Goal: Information Seeking & Learning: Check status

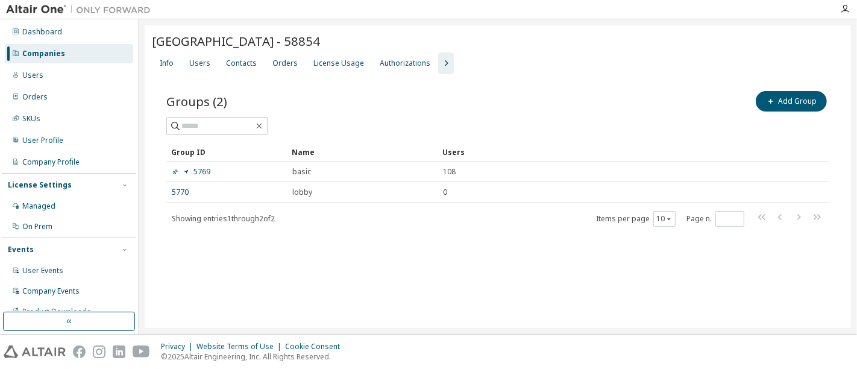
click at [47, 51] on div "Companies" at bounding box center [43, 54] width 43 height 10
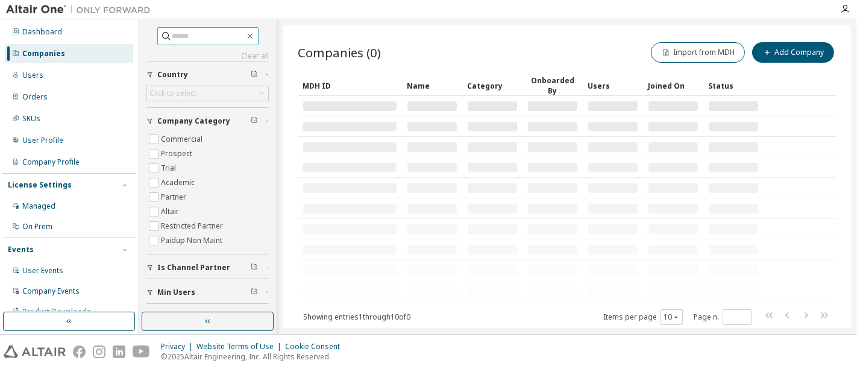
click at [201, 35] on input "text" at bounding box center [208, 36] width 72 height 12
paste input "**********"
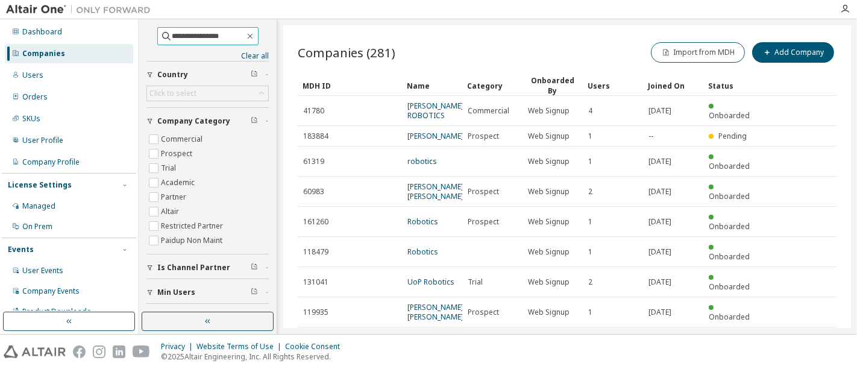
click at [186, 37] on input "**********" at bounding box center [208, 36] width 72 height 12
paste input "*******"
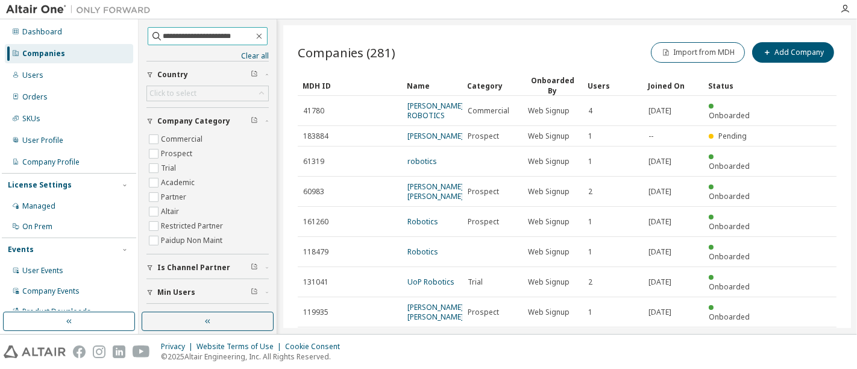
type input "**********"
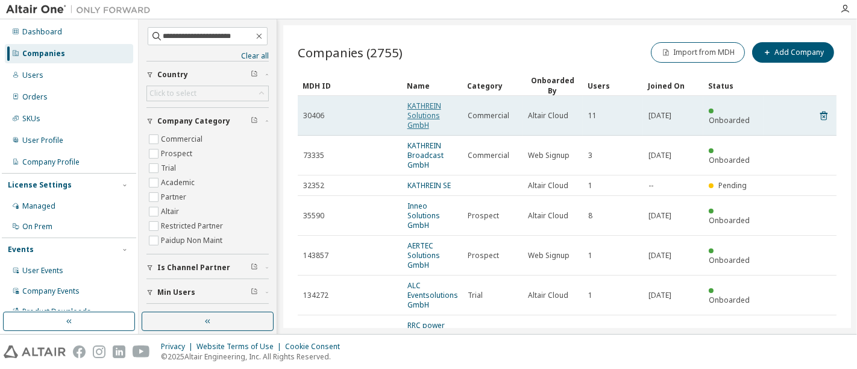
click at [424, 115] on link "KATHREIN Solutions GmbH" at bounding box center [424, 116] width 34 height 30
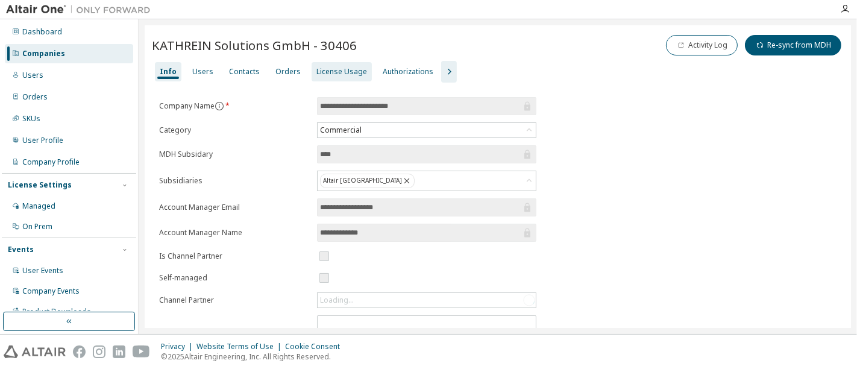
click at [347, 71] on div "License Usage" at bounding box center [341, 72] width 51 height 10
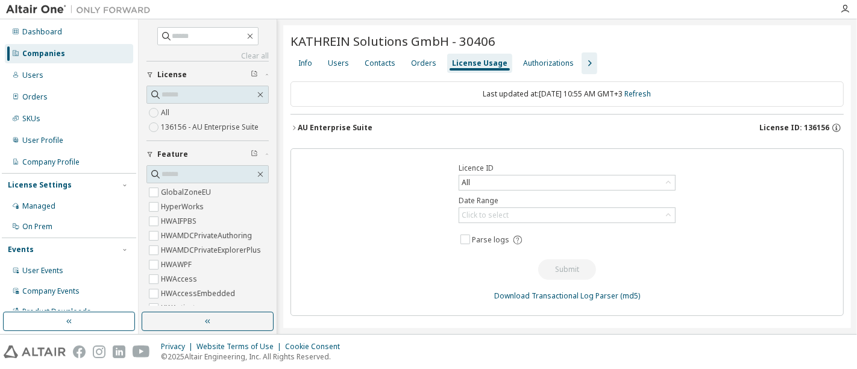
click at [199, 128] on label "136156 - AU Enterprise Suite" at bounding box center [211, 127] width 100 height 14
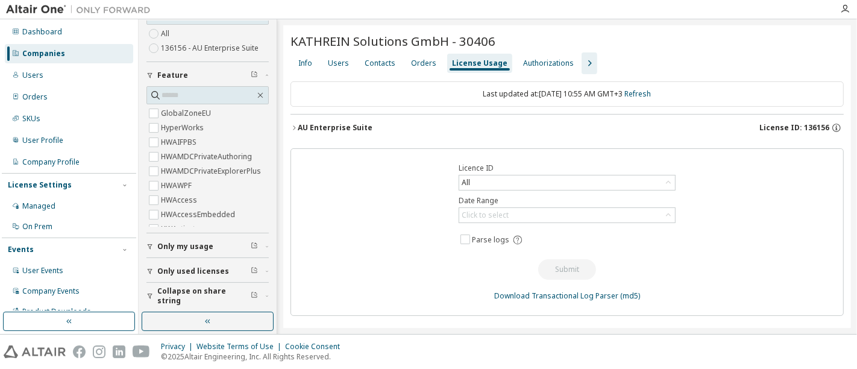
scroll to position [67, 0]
click at [193, 267] on span "Only used licenses" at bounding box center [193, 271] width 72 height 10
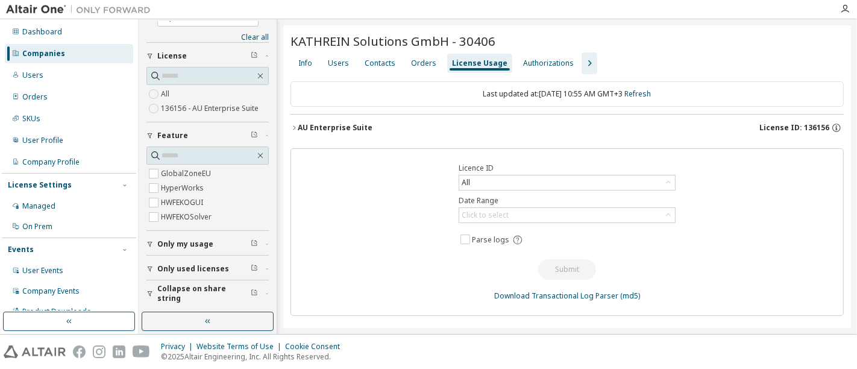
scroll to position [16, 0]
click at [294, 131] on button "AU Enterprise Suite License ID: 136156" at bounding box center [566, 127] width 553 height 27
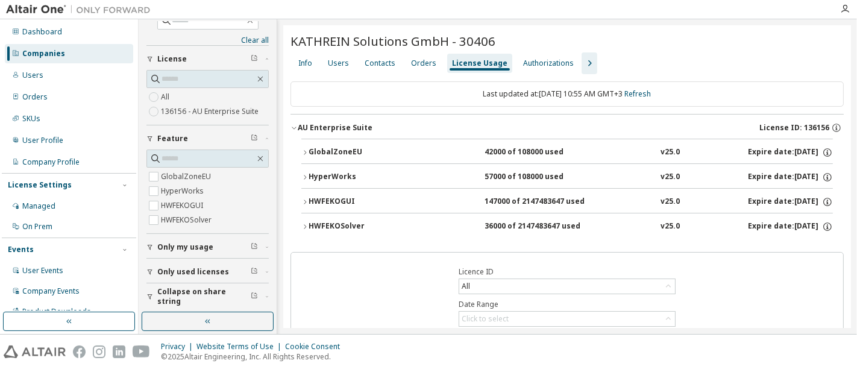
click at [303, 149] on icon "button" at bounding box center [304, 152] width 7 height 7
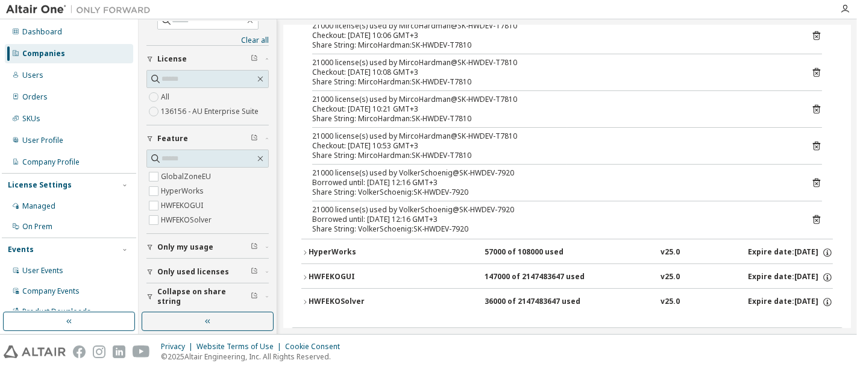
scroll to position [201, 0]
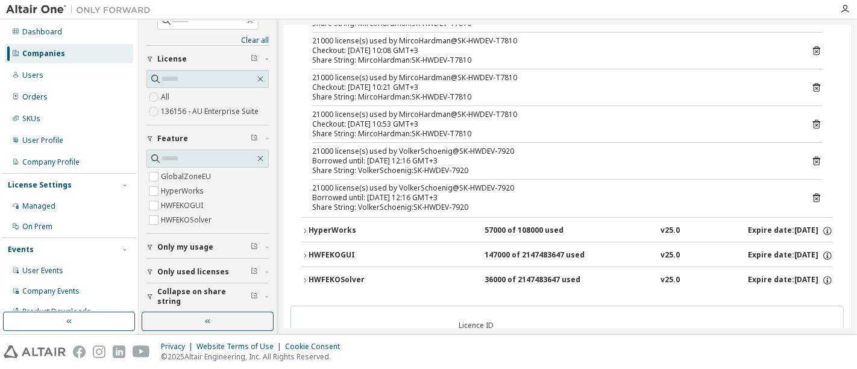
click at [305, 227] on icon "button" at bounding box center [304, 230] width 7 height 7
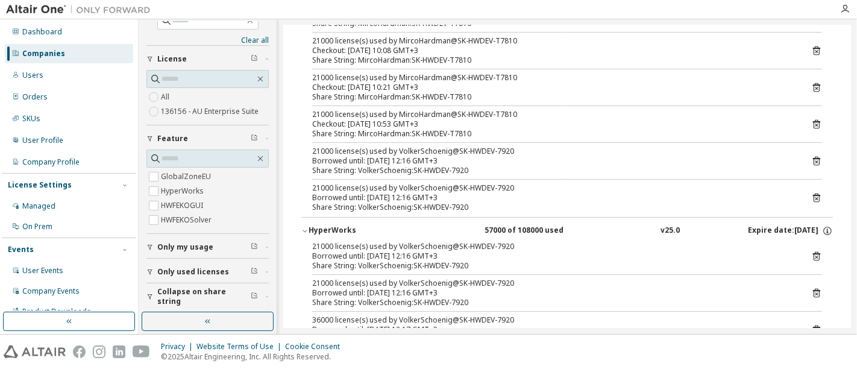
click at [305, 227] on icon "button" at bounding box center [304, 230] width 7 height 7
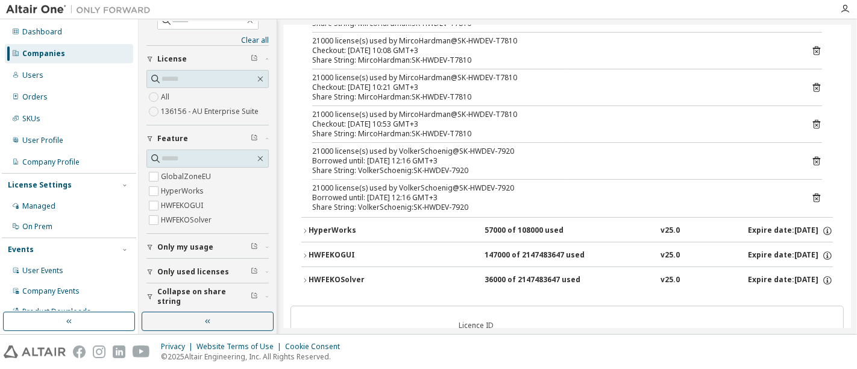
click at [306, 252] on icon "button" at bounding box center [304, 255] width 7 height 7
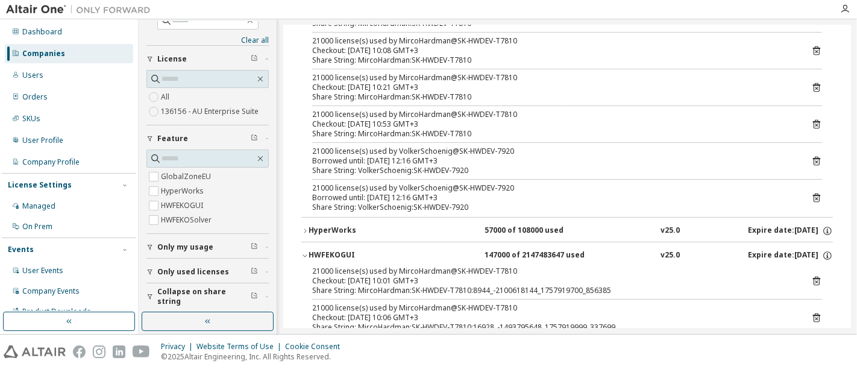
click at [306, 252] on icon "button" at bounding box center [304, 255] width 7 height 7
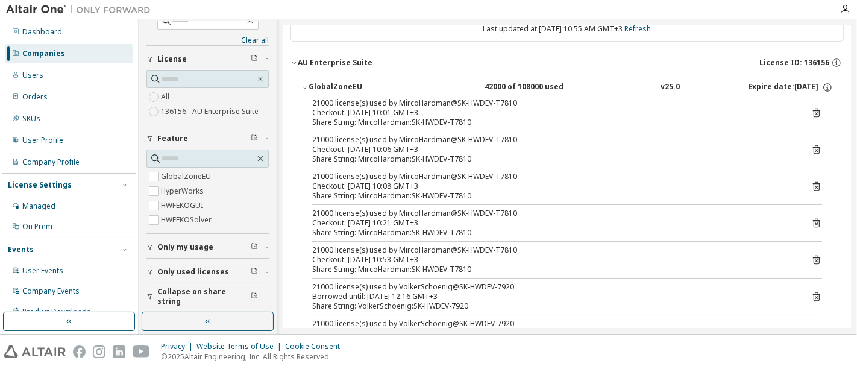
scroll to position [0, 0]
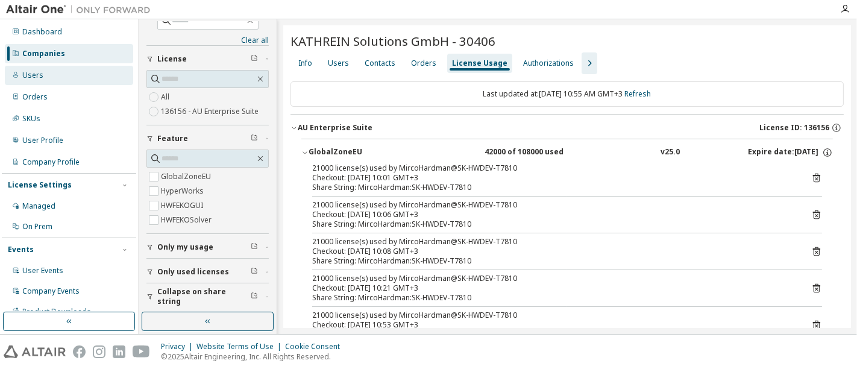
click at [52, 70] on div "Users" at bounding box center [69, 75] width 128 height 19
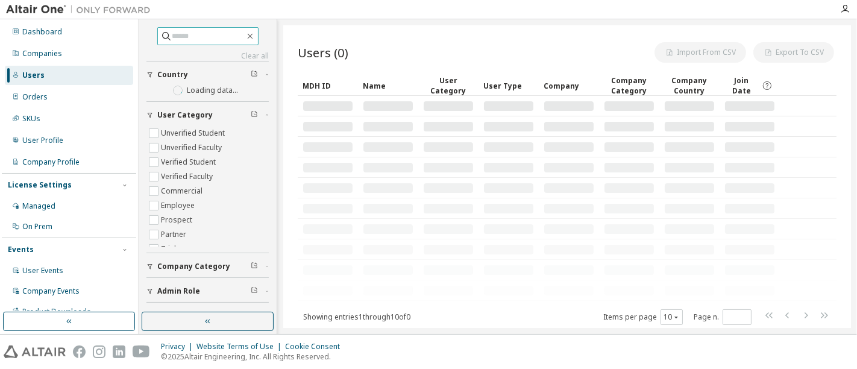
click at [180, 31] on input "text" at bounding box center [208, 36] width 72 height 12
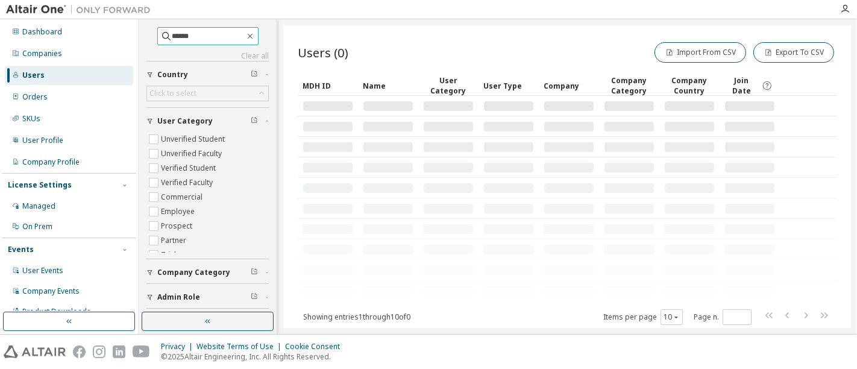
type input "******"
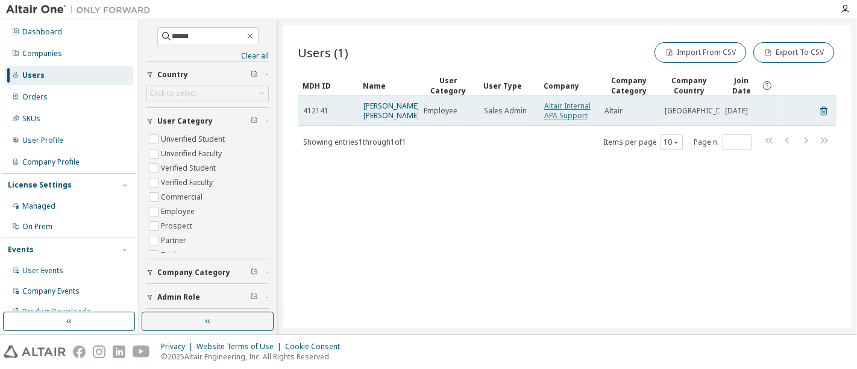
click at [571, 114] on link "Altair Internal APA Support" at bounding box center [567, 111] width 46 height 20
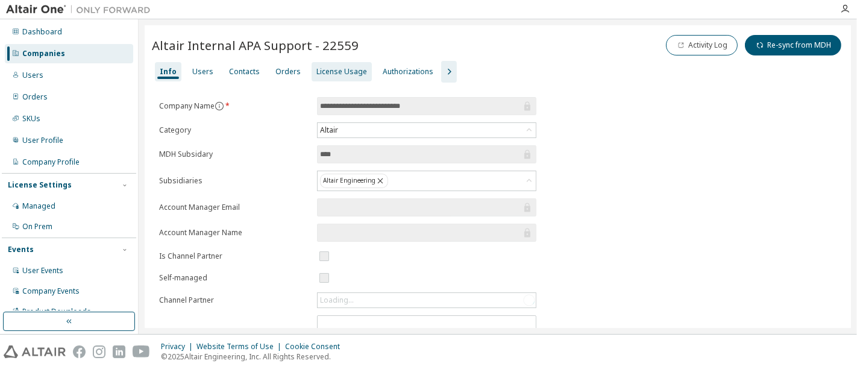
click at [315, 63] on div "License Usage" at bounding box center [341, 71] width 60 height 19
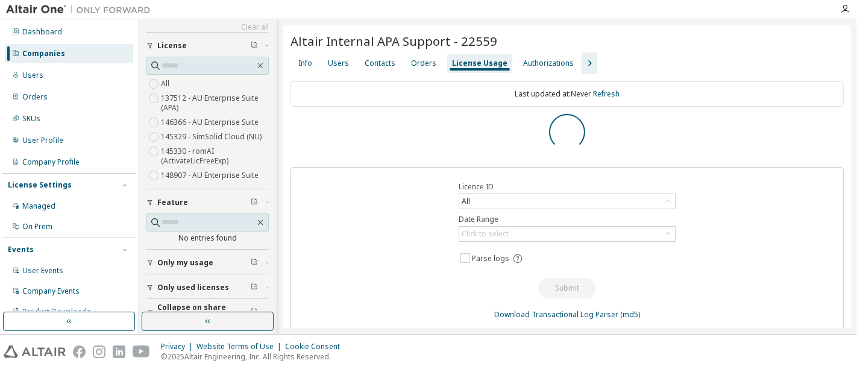
scroll to position [45, 0]
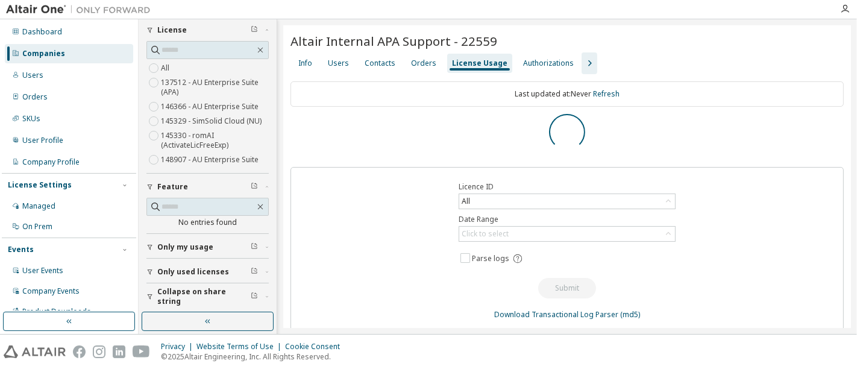
click at [189, 246] on span "Only my usage" at bounding box center [185, 247] width 56 height 10
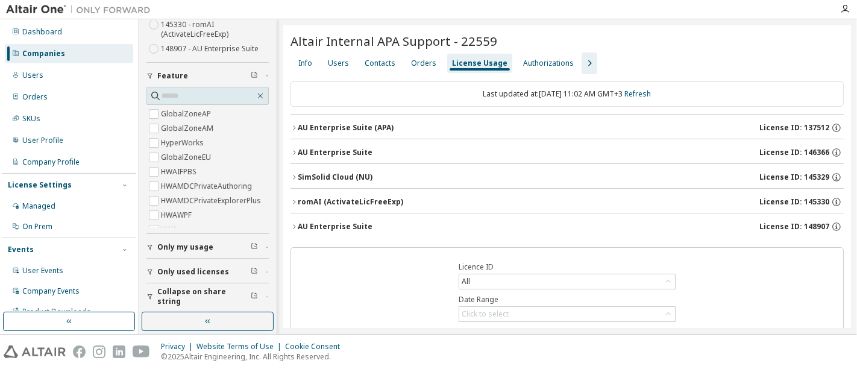
click at [182, 243] on span "Only my usage" at bounding box center [185, 247] width 56 height 10
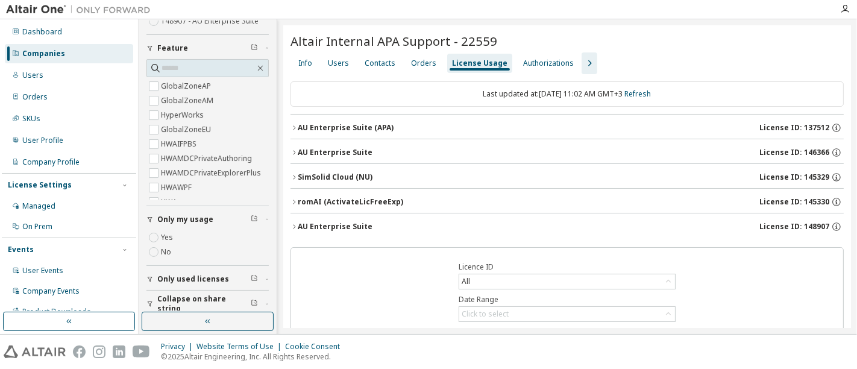
scroll to position [191, 0]
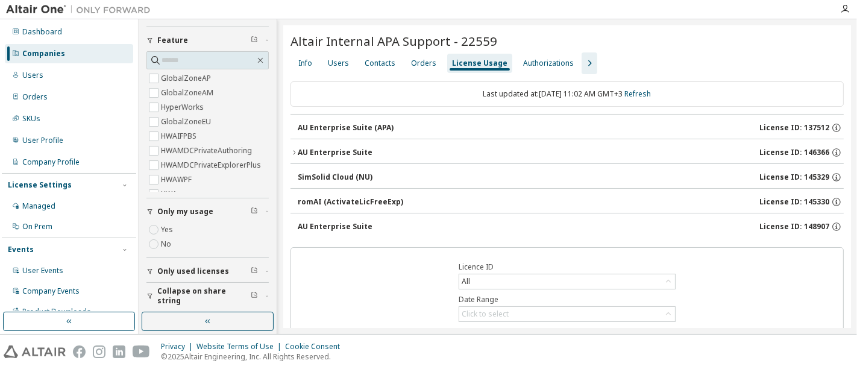
click at [290, 149] on icon "button" at bounding box center [293, 152] width 7 height 7
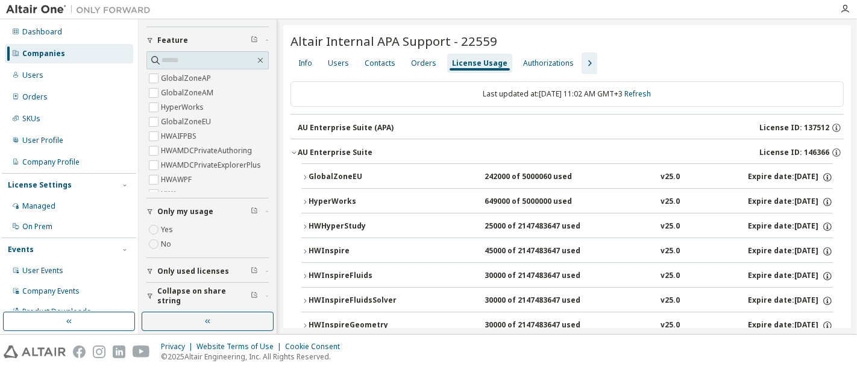
click at [304, 180] on button "GlobalZoneEU 242000 of 5000060 used v25.0 Expire date: [DATE]" at bounding box center [566, 177] width 531 height 27
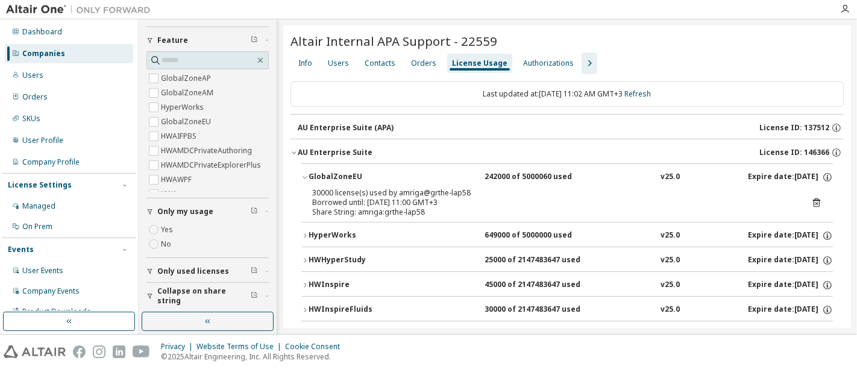
click at [304, 175] on icon "button" at bounding box center [304, 177] width 7 height 7
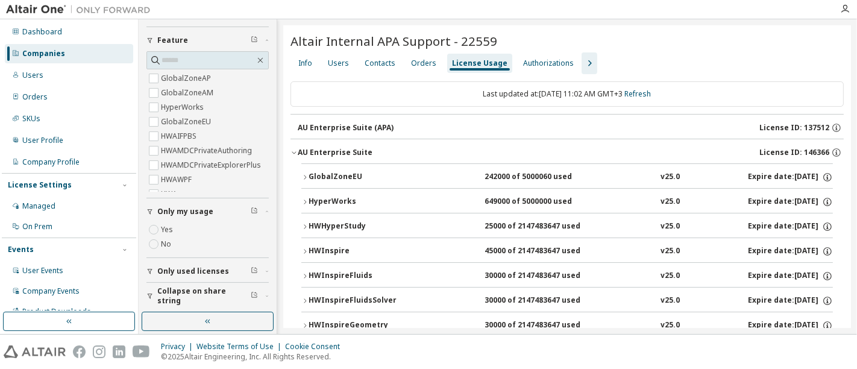
click at [304, 248] on icon "button" at bounding box center [304, 251] width 7 height 7
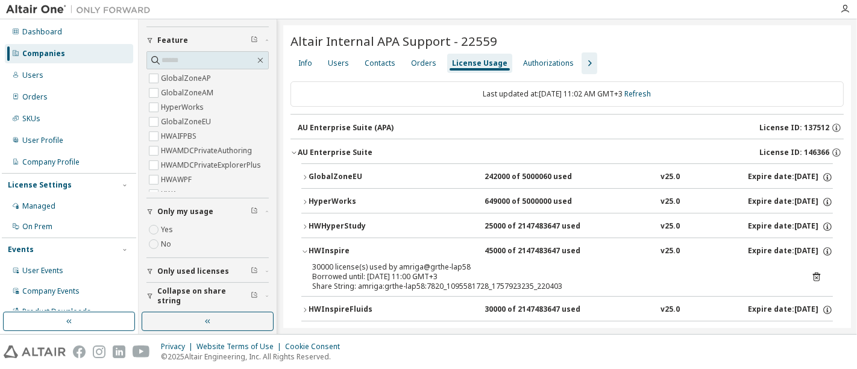
click at [308, 247] on div "HWInspire" at bounding box center [362, 251] width 108 height 11
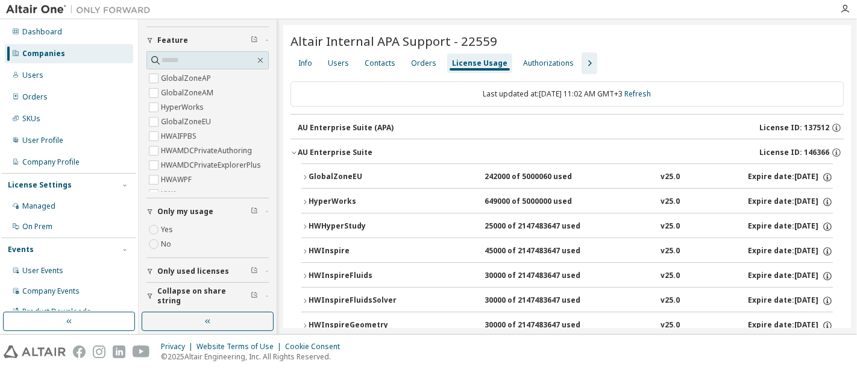
click at [307, 171] on button "GlobalZoneEU 242000 of 5000060 used v25.0 Expire date: [DATE]" at bounding box center [566, 177] width 531 height 27
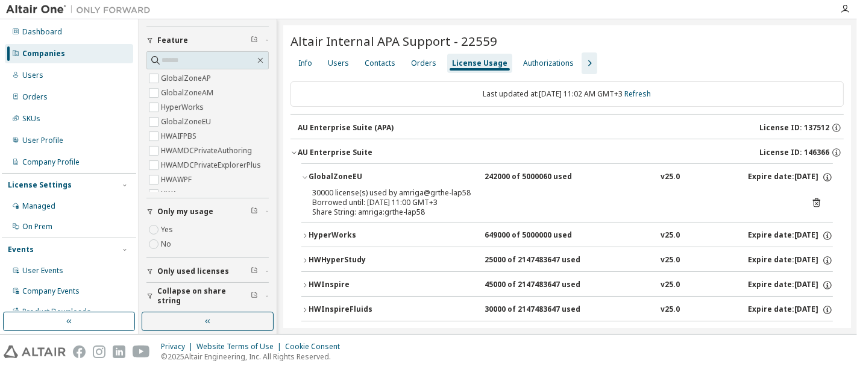
click at [305, 181] on button "GlobalZoneEU 242000 of 5000060 used v25.0 Expire date: [DATE]" at bounding box center [566, 177] width 531 height 27
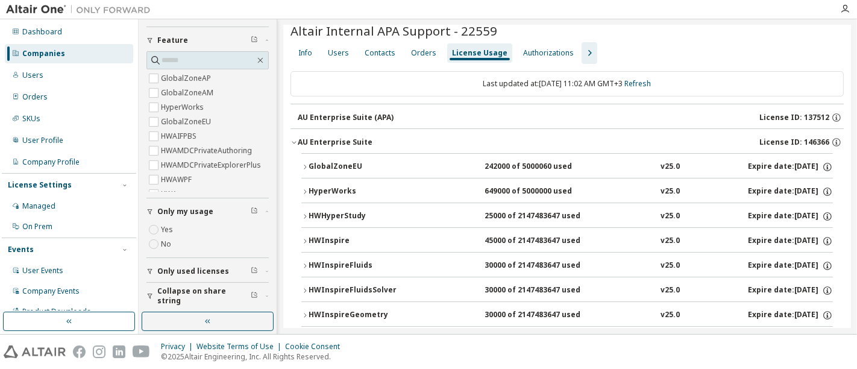
scroll to position [0, 0]
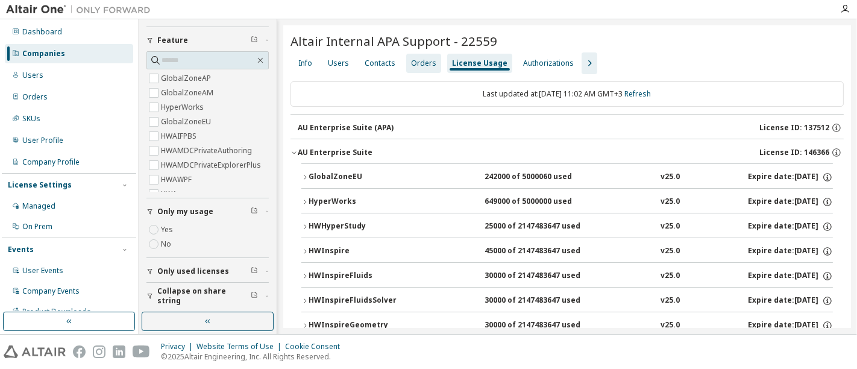
click at [413, 61] on div "Orders" at bounding box center [423, 63] width 25 height 10
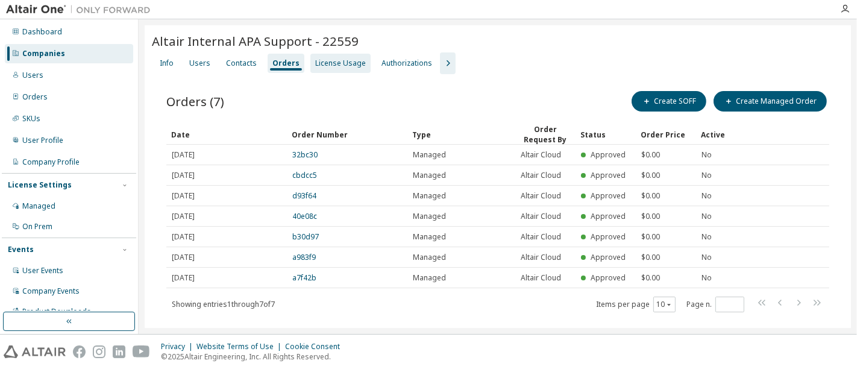
click at [315, 64] on div "License Usage" at bounding box center [340, 63] width 51 height 10
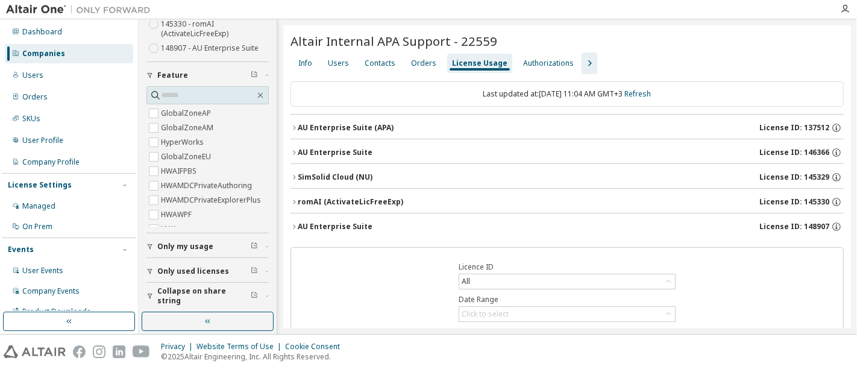
click at [189, 233] on button "Only my usage" at bounding box center [207, 246] width 122 height 27
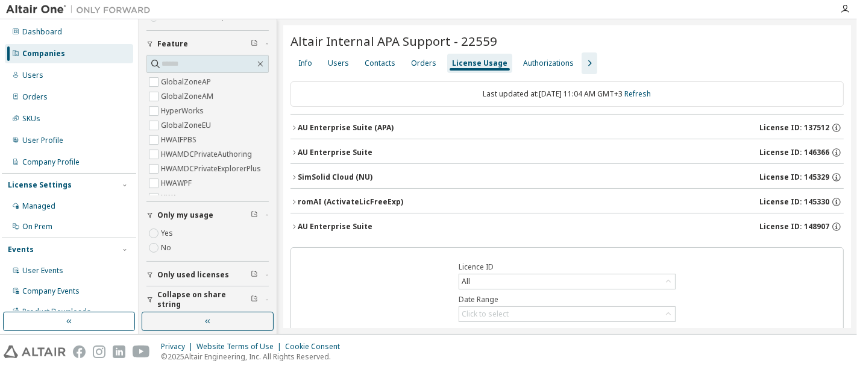
scroll to position [191, 0]
click at [293, 152] on icon "button" at bounding box center [294, 152] width 2 height 4
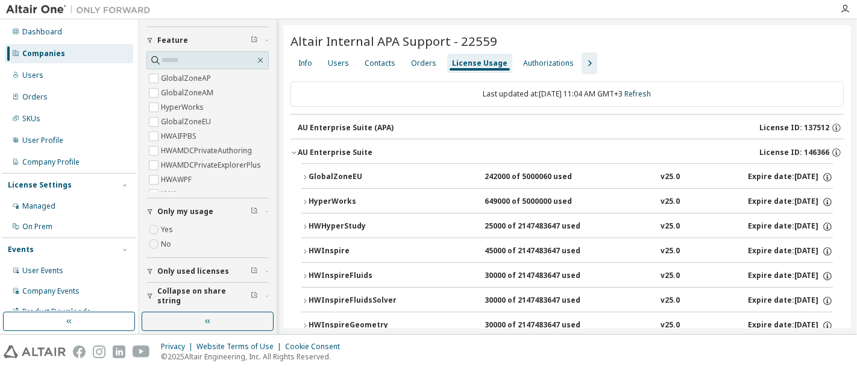
click at [301, 174] on icon "button" at bounding box center [304, 177] width 7 height 7
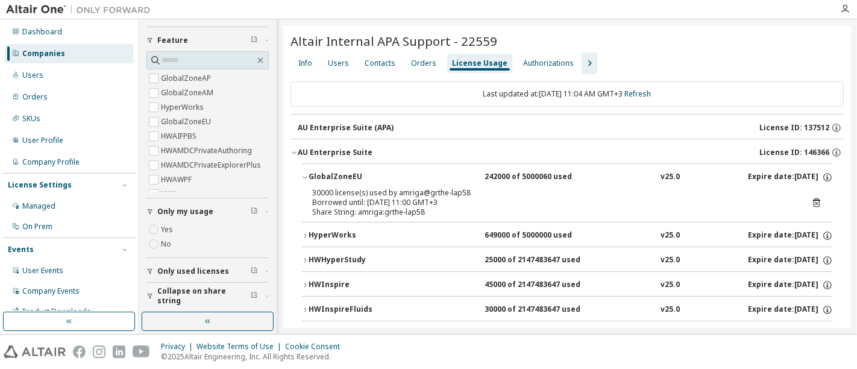
click at [301, 174] on icon "button" at bounding box center [304, 177] width 7 height 7
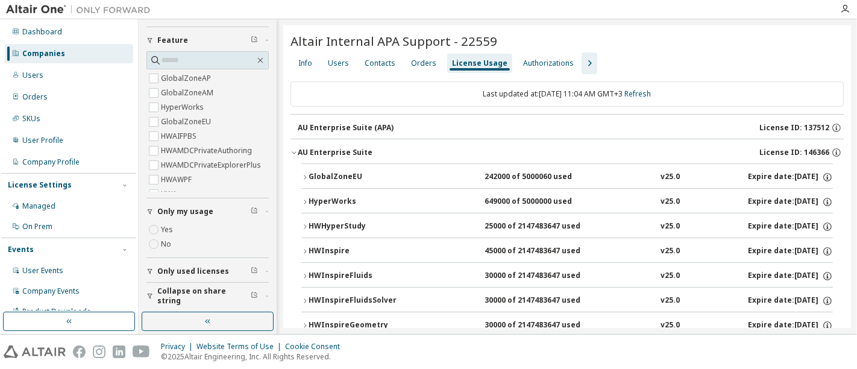
click at [309, 248] on div "HWInspire" at bounding box center [362, 251] width 108 height 11
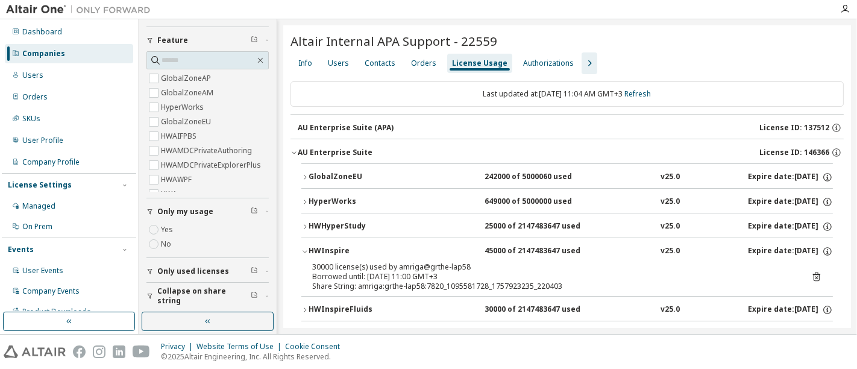
click at [307, 248] on icon "button" at bounding box center [304, 251] width 7 height 7
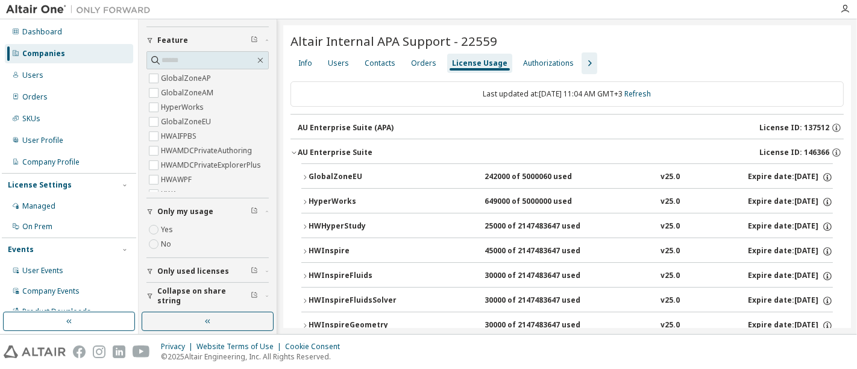
click at [304, 178] on icon "button" at bounding box center [304, 177] width 7 height 7
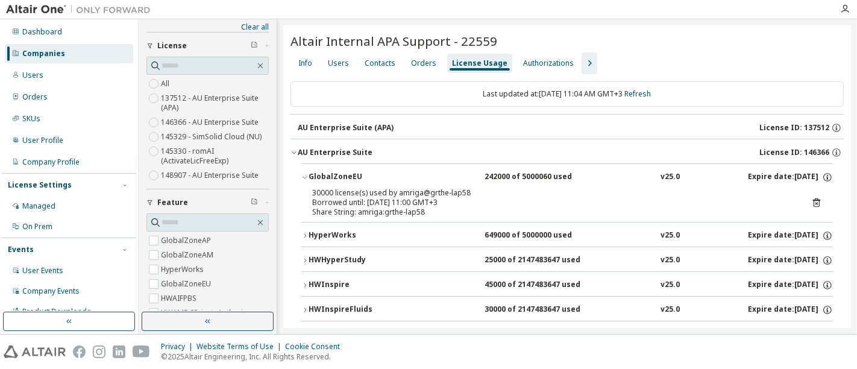
scroll to position [0, 0]
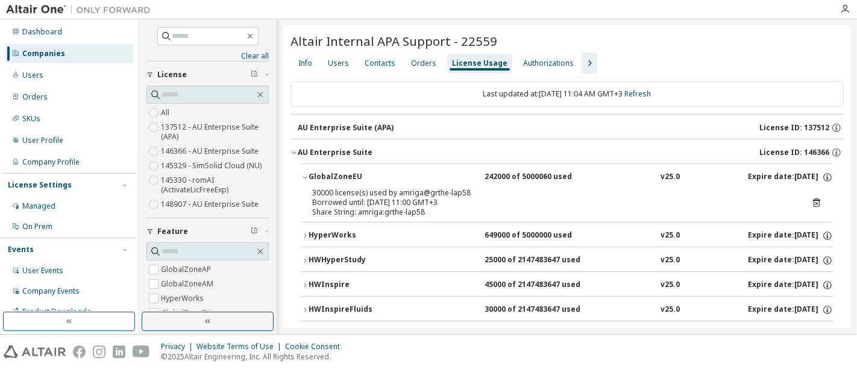
click at [61, 64] on div "Dashboard Companies Users Orders SKUs User Profile Company Profile License Sett…" at bounding box center [69, 193] width 134 height 345
click at [57, 54] on div "Companies" at bounding box center [43, 54] width 43 height 10
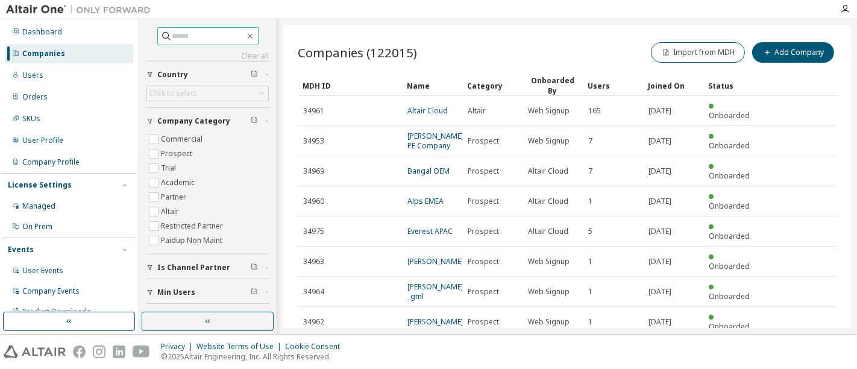
click at [183, 27] on span at bounding box center [207, 36] width 101 height 18
click at [189, 43] on span at bounding box center [207, 36] width 101 height 18
click at [190, 29] on span at bounding box center [207, 36] width 101 height 18
click at [189, 37] on input "text" at bounding box center [208, 36] width 72 height 12
paste input "**********"
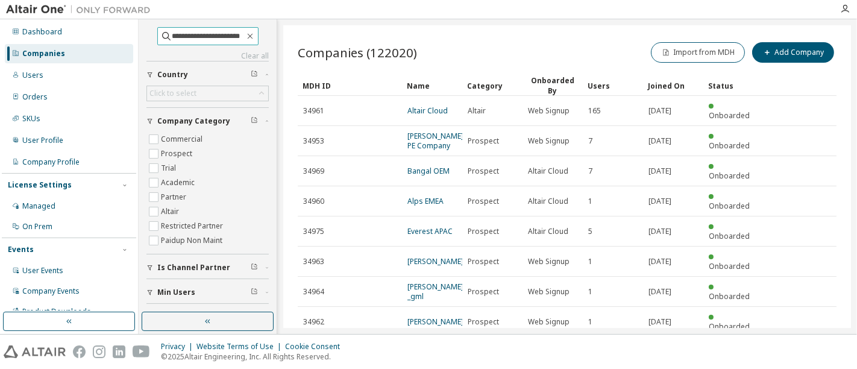
scroll to position [0, 1]
type input "**********"
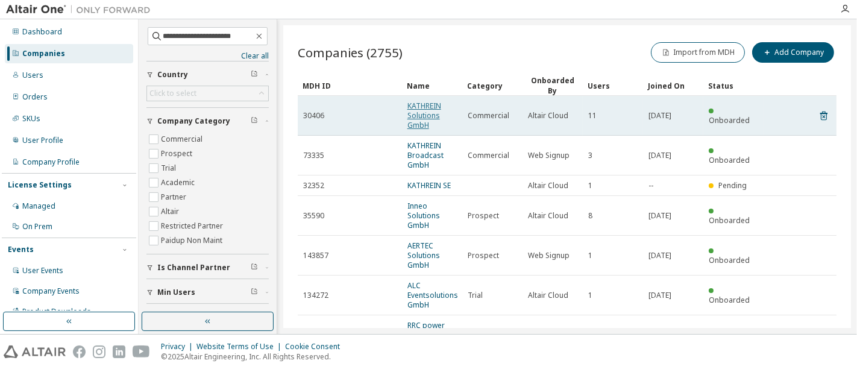
click at [422, 111] on link "KATHREIN Solutions GmbH" at bounding box center [424, 116] width 34 height 30
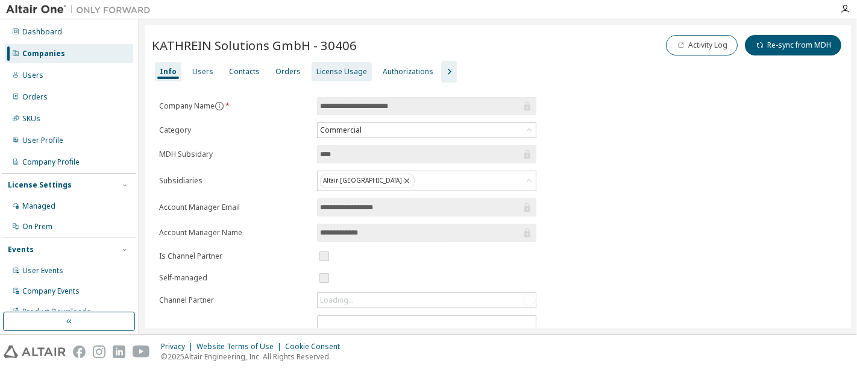
click at [316, 69] on div "License Usage" at bounding box center [341, 72] width 51 height 10
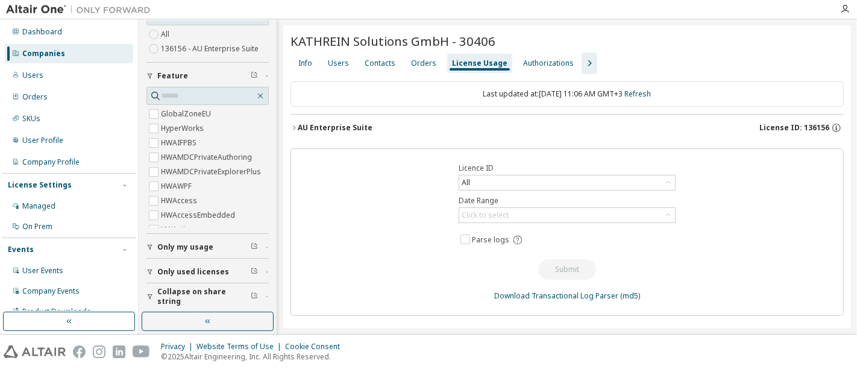
scroll to position [79, 0]
click at [217, 271] on span "Only used licenses" at bounding box center [193, 271] width 72 height 10
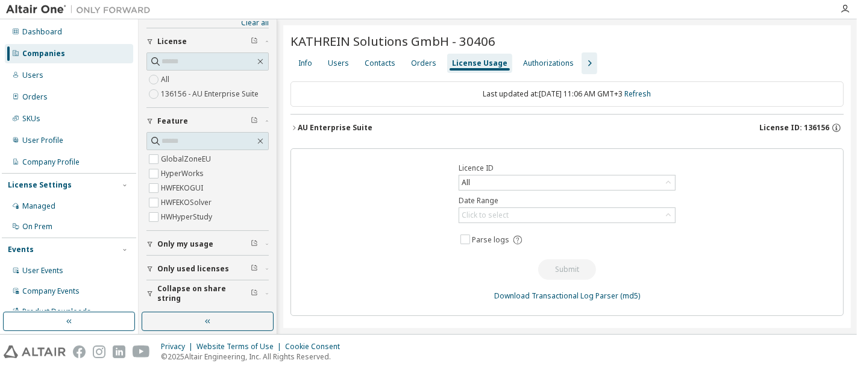
scroll to position [30, 0]
click at [292, 127] on icon "button" at bounding box center [293, 127] width 7 height 7
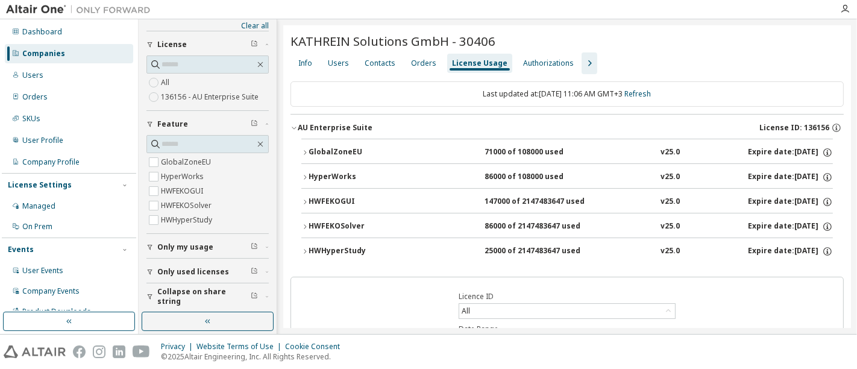
click at [300, 147] on div "GlobalZoneEU 71000 of 108000 used v25.0 Expire date: [DATE] HyperWorks 86000 of…" at bounding box center [566, 203] width 553 height 128
click at [302, 155] on button "GlobalZoneEU 71000 of 108000 used v25.0 Expire date: [DATE]" at bounding box center [566, 152] width 531 height 27
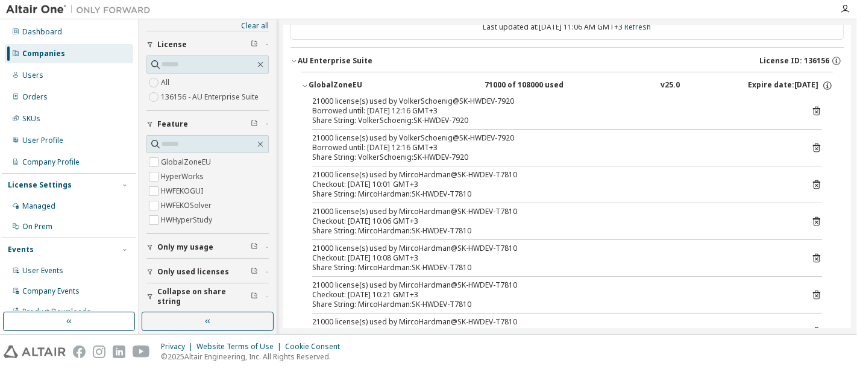
scroll to position [0, 0]
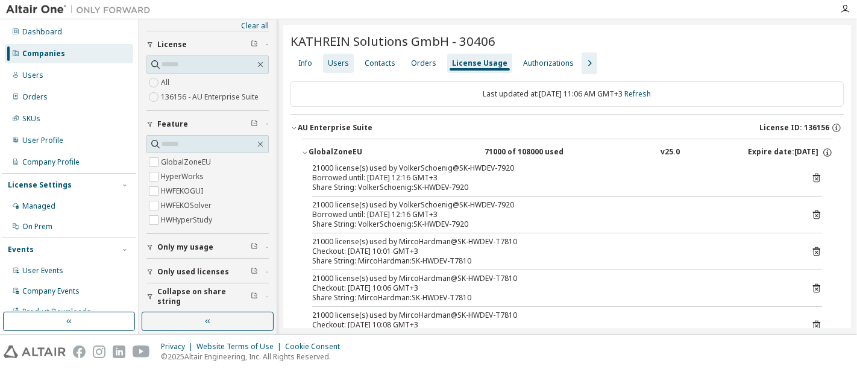
click at [332, 67] on div "Users" at bounding box center [338, 63] width 21 height 10
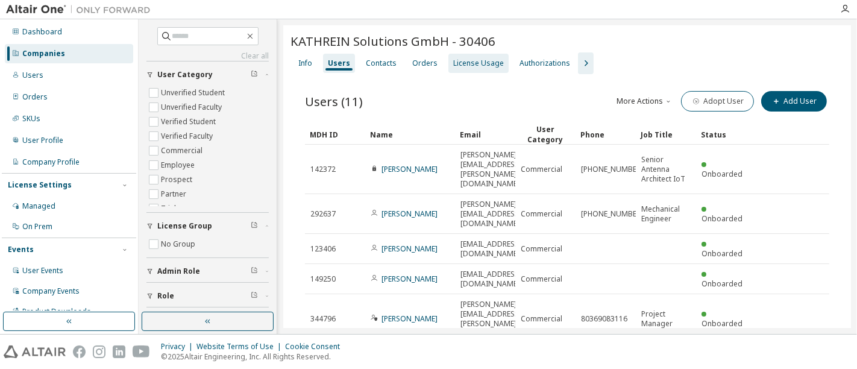
click at [472, 68] on div "License Usage" at bounding box center [478, 63] width 60 height 19
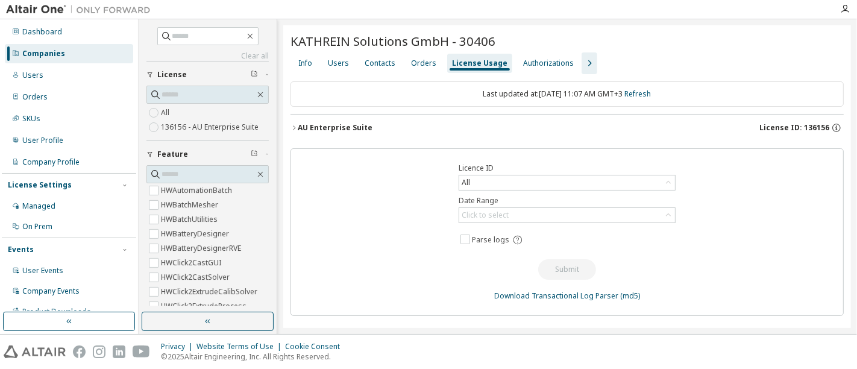
scroll to position [79, 0]
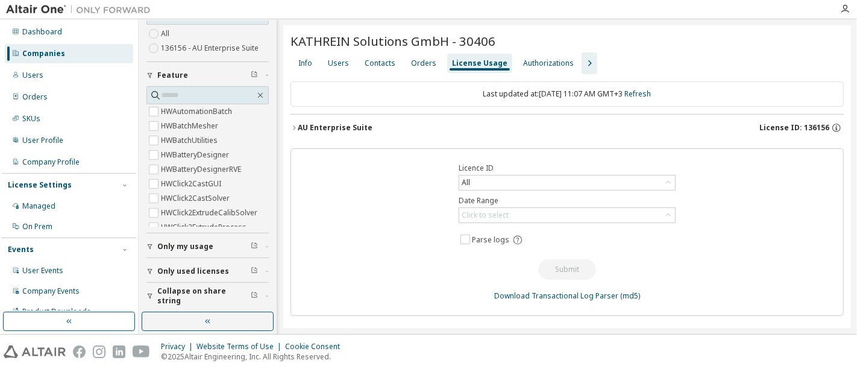
click at [220, 246] on div "Only my usage" at bounding box center [211, 247] width 108 height 10
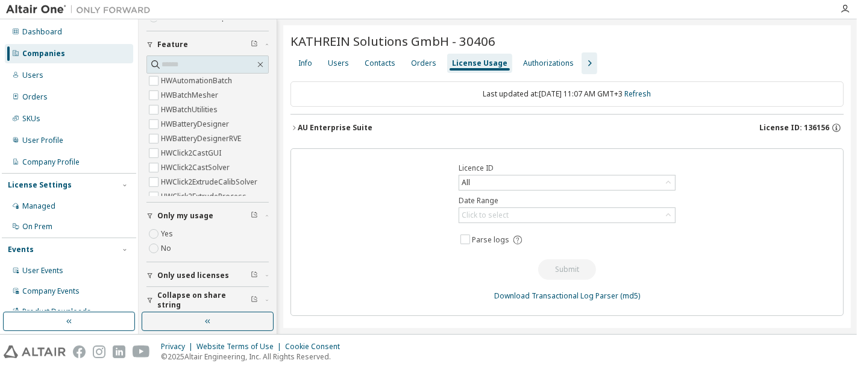
scroll to position [113, 0]
click at [210, 280] on button "Only used licenses" at bounding box center [207, 271] width 122 height 27
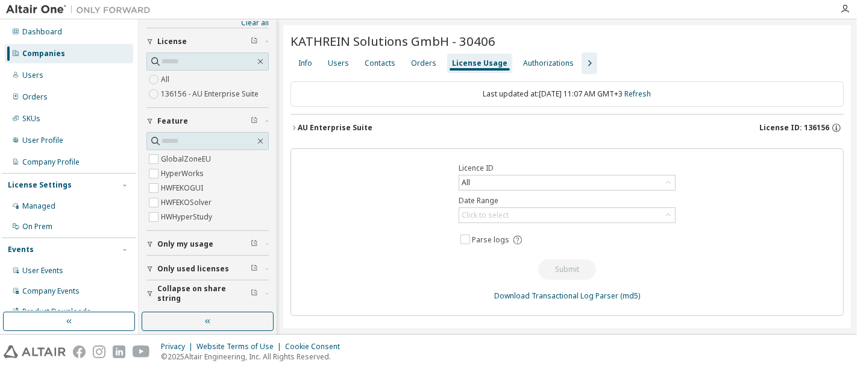
scroll to position [30, 0]
click at [293, 128] on icon "button" at bounding box center [293, 127] width 7 height 7
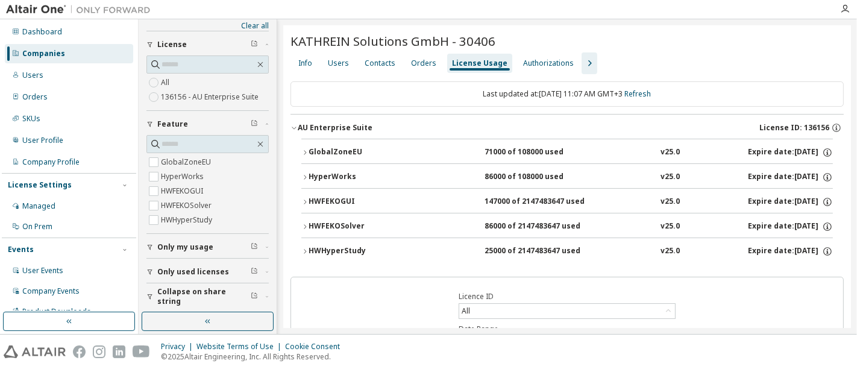
click at [302, 147] on button "GlobalZoneEU 71000 of 108000 used v25.0 Expire date: [DATE]" at bounding box center [566, 152] width 531 height 27
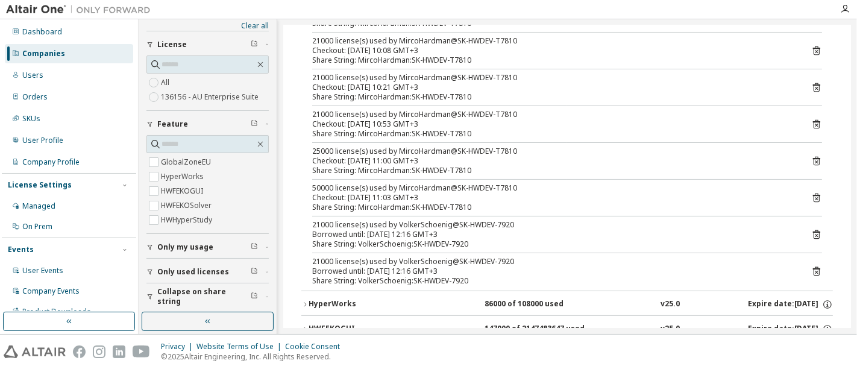
scroll to position [0, 0]
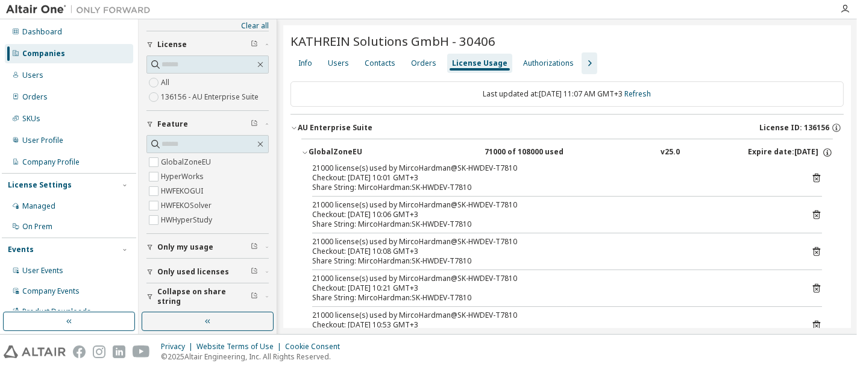
click at [582, 59] on icon "button" at bounding box center [589, 63] width 14 height 14
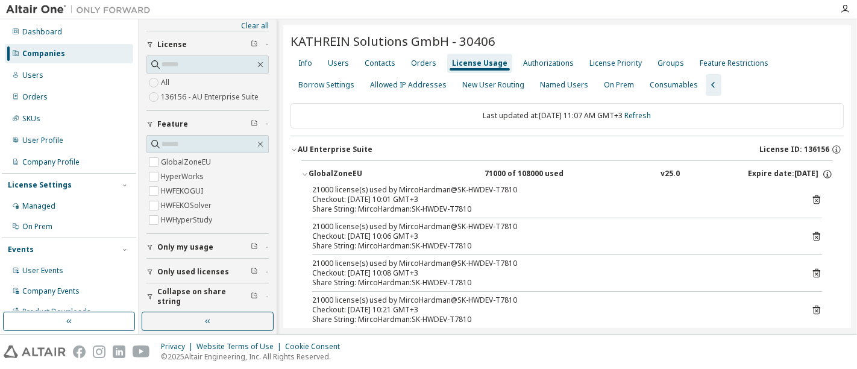
click at [354, 80] on div "Borrow Settings" at bounding box center [326, 85] width 56 height 10
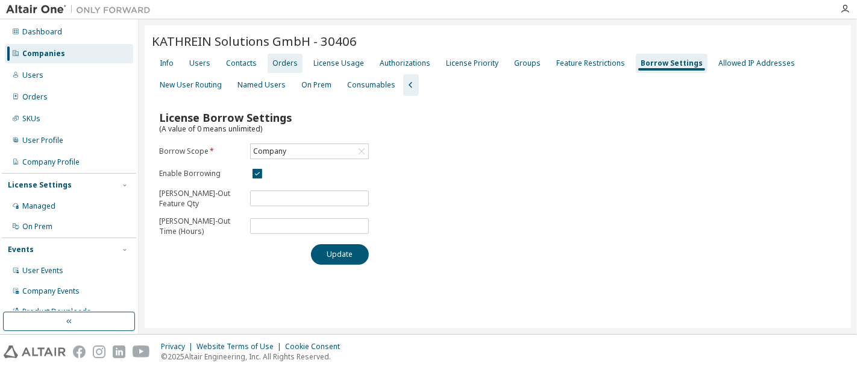
drag, startPoint x: 199, startPoint y: 65, endPoint x: 272, endPoint y: 54, distance: 73.7
click at [199, 65] on div "Users" at bounding box center [199, 63] width 21 height 10
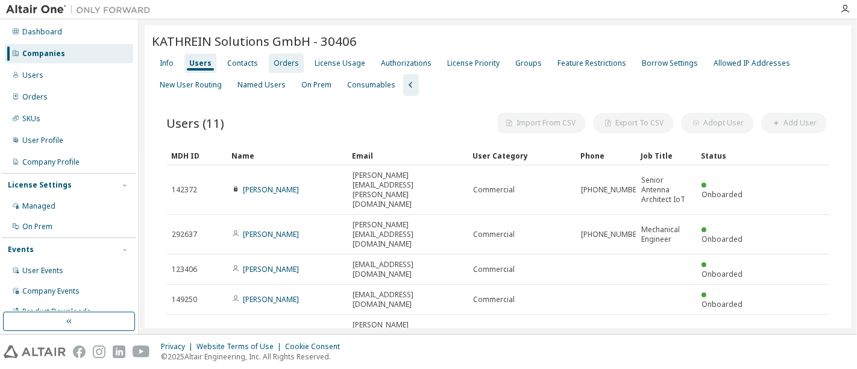
click at [289, 54] on div "Orders" at bounding box center [286, 63] width 35 height 19
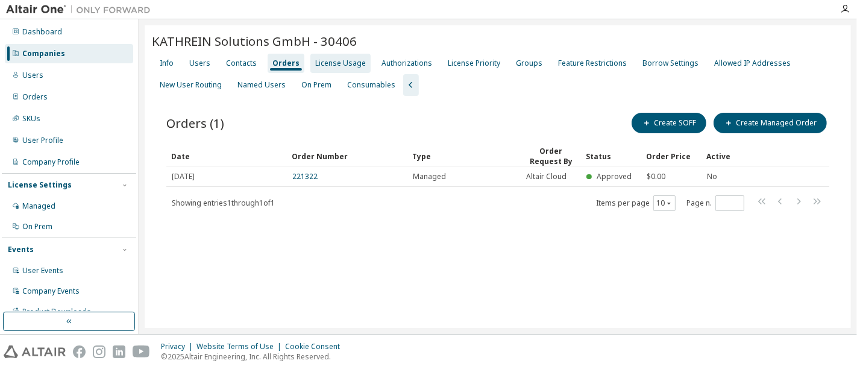
click at [337, 66] on div "License Usage" at bounding box center [340, 63] width 51 height 10
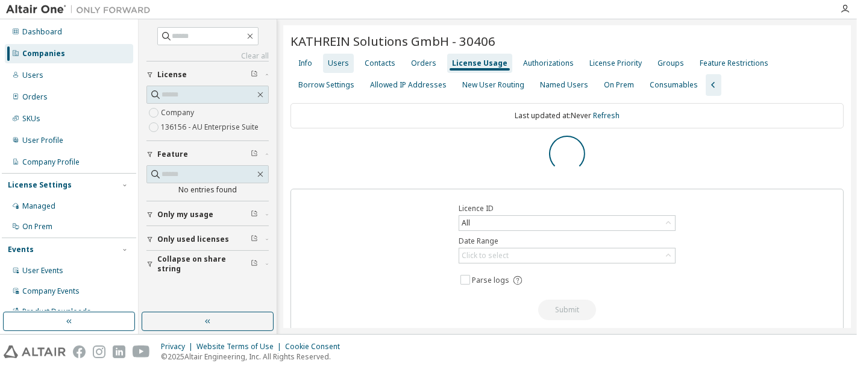
click at [327, 60] on div "Users" at bounding box center [338, 63] width 31 height 19
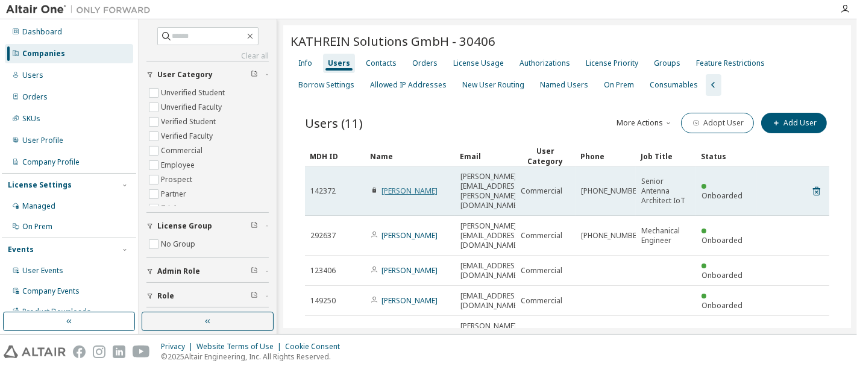
click at [414, 186] on link "[PERSON_NAME]" at bounding box center [409, 191] width 56 height 10
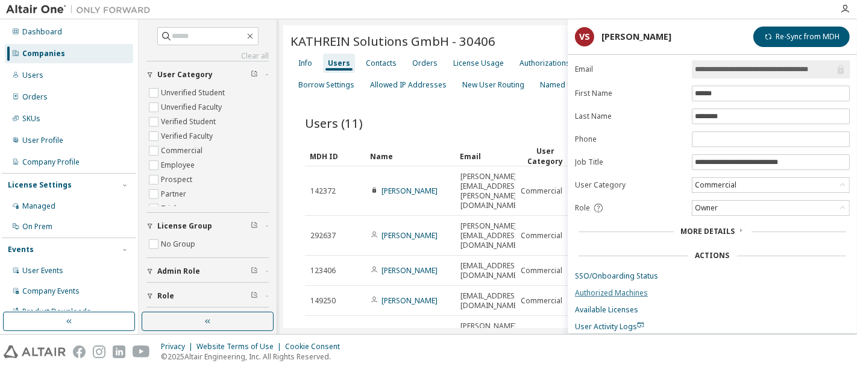
scroll to position [55, 0]
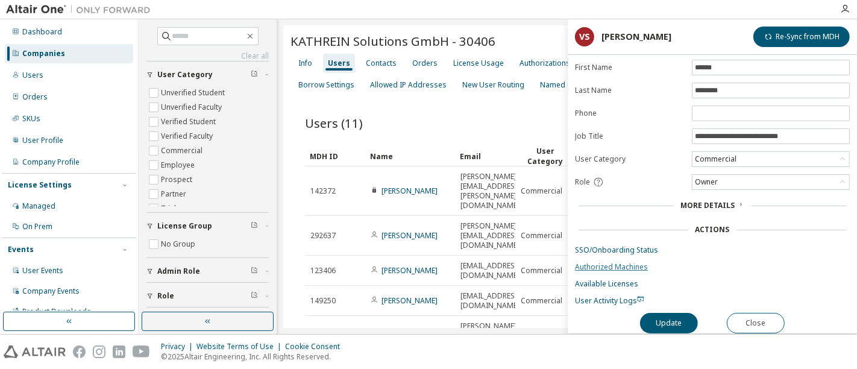
click at [620, 262] on link "Authorized Machines" at bounding box center [712, 267] width 275 height 10
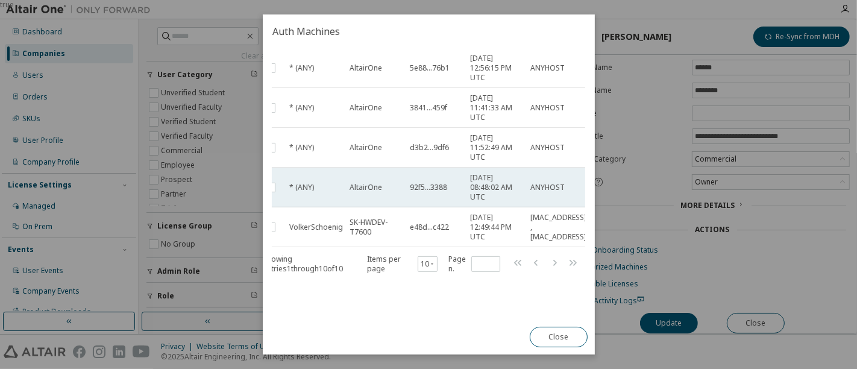
scroll to position [0, 34]
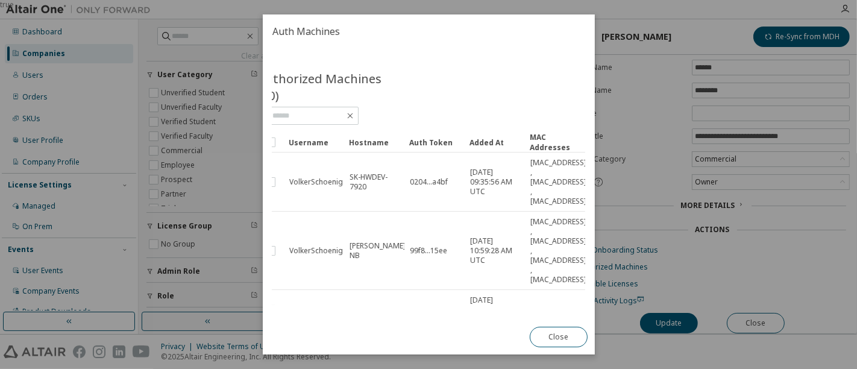
click at [472, 139] on div "Added At" at bounding box center [494, 142] width 51 height 19
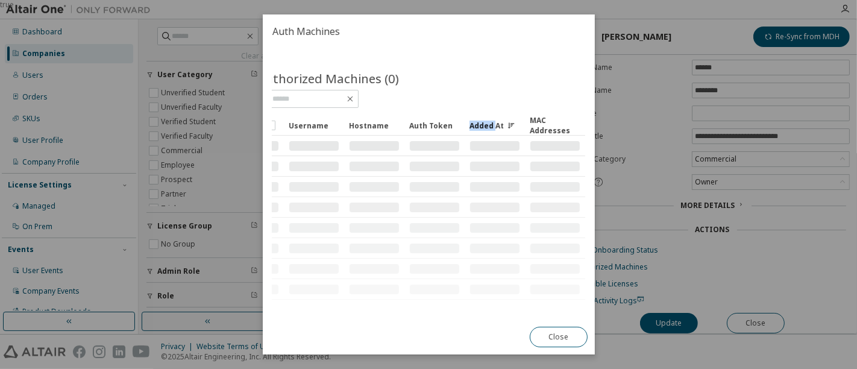
click at [472, 135] on div "Added At" at bounding box center [494, 125] width 51 height 19
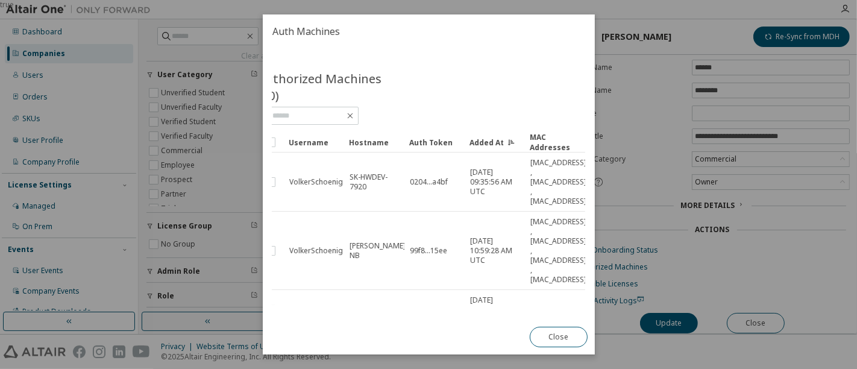
click at [472, 139] on div "Added At" at bounding box center [494, 142] width 51 height 19
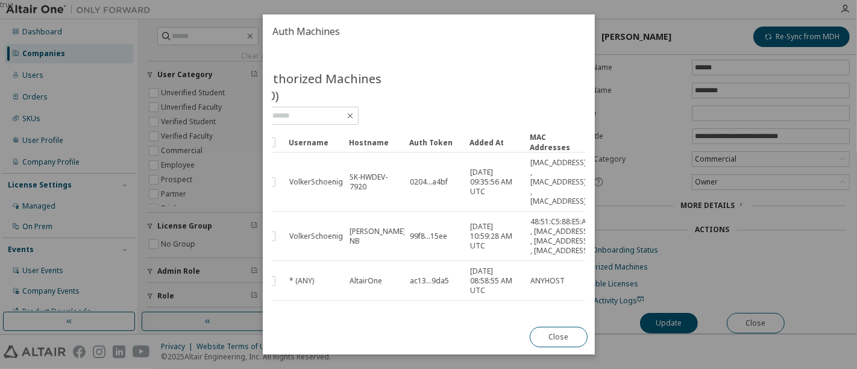
click at [472, 139] on div "Added At" at bounding box center [494, 142] width 51 height 19
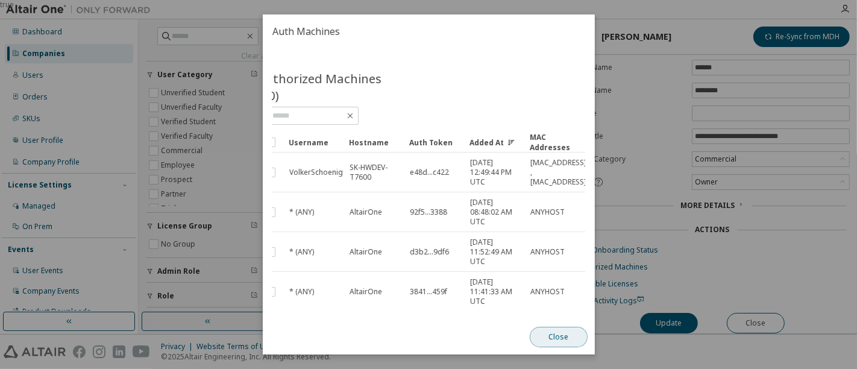
click at [571, 332] on button "Close" at bounding box center [558, 337] width 58 height 20
